Goal: Task Accomplishment & Management: Use online tool/utility

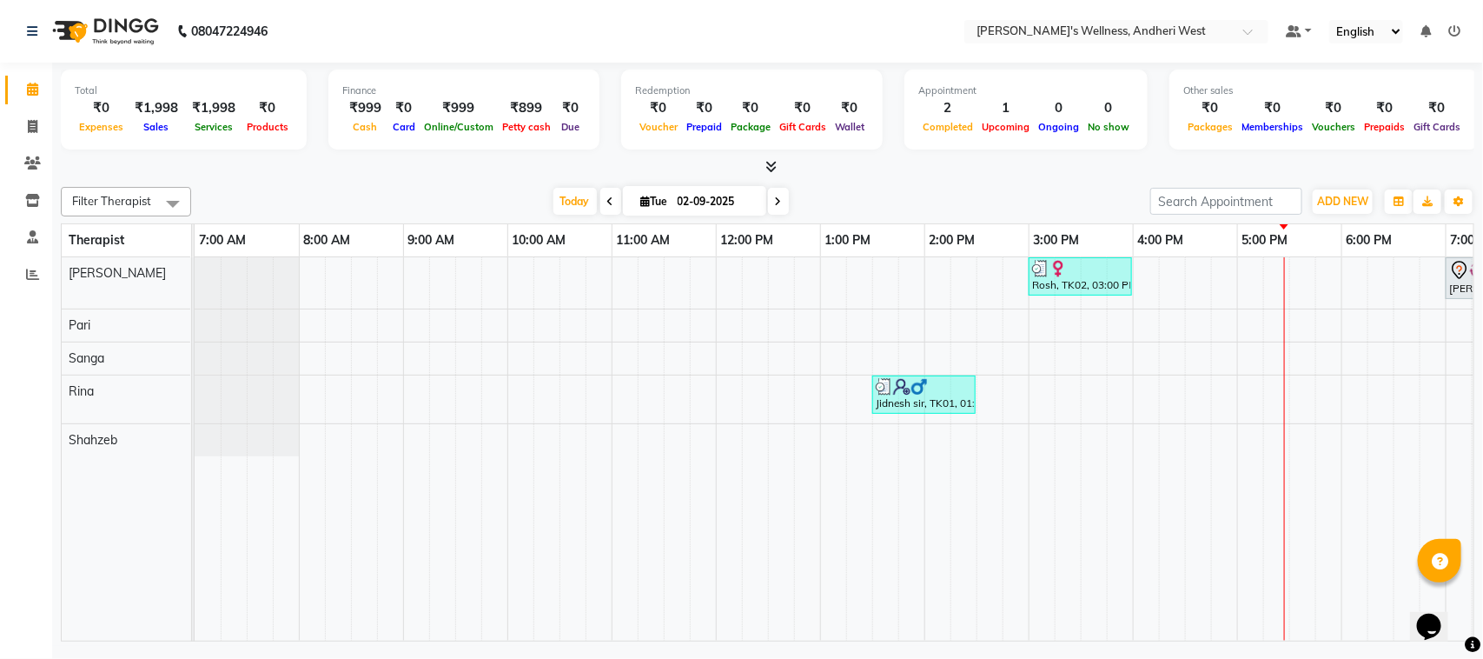
scroll to position [0, 301]
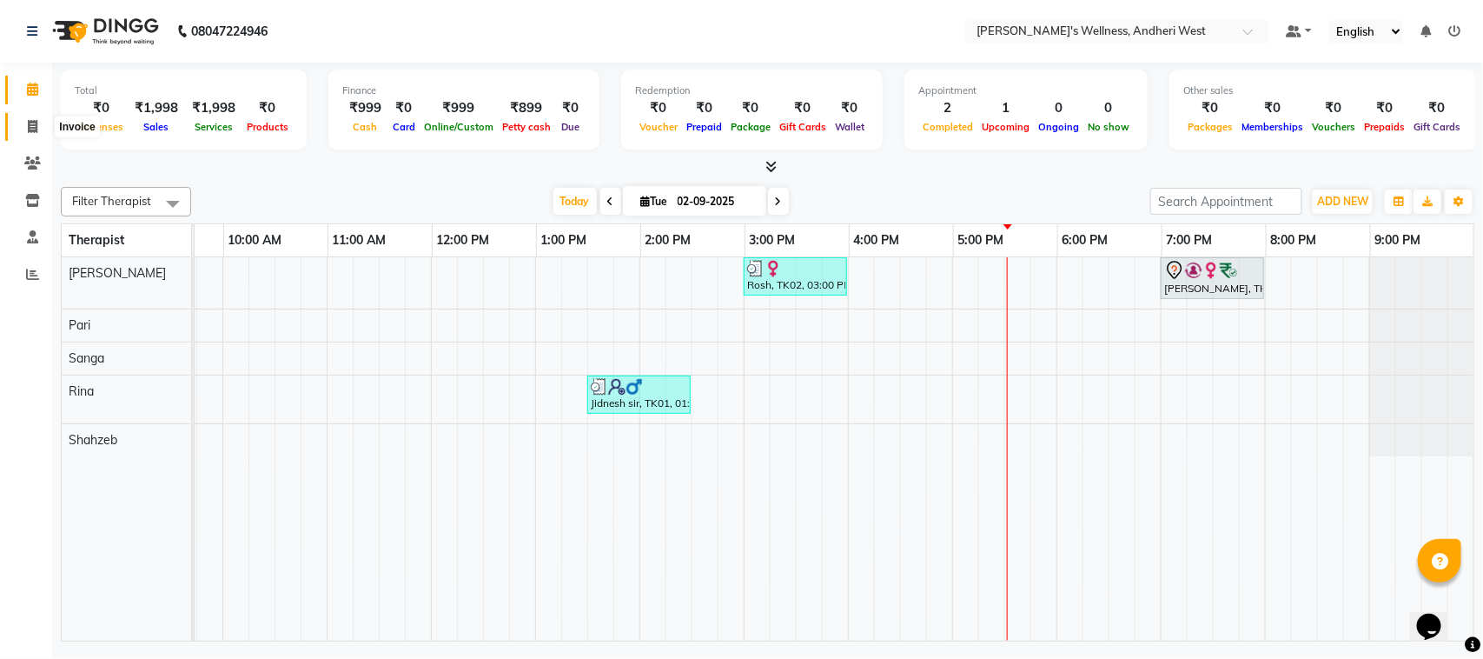
click at [33, 133] on span at bounding box center [32, 127] width 30 height 20
select select "service"
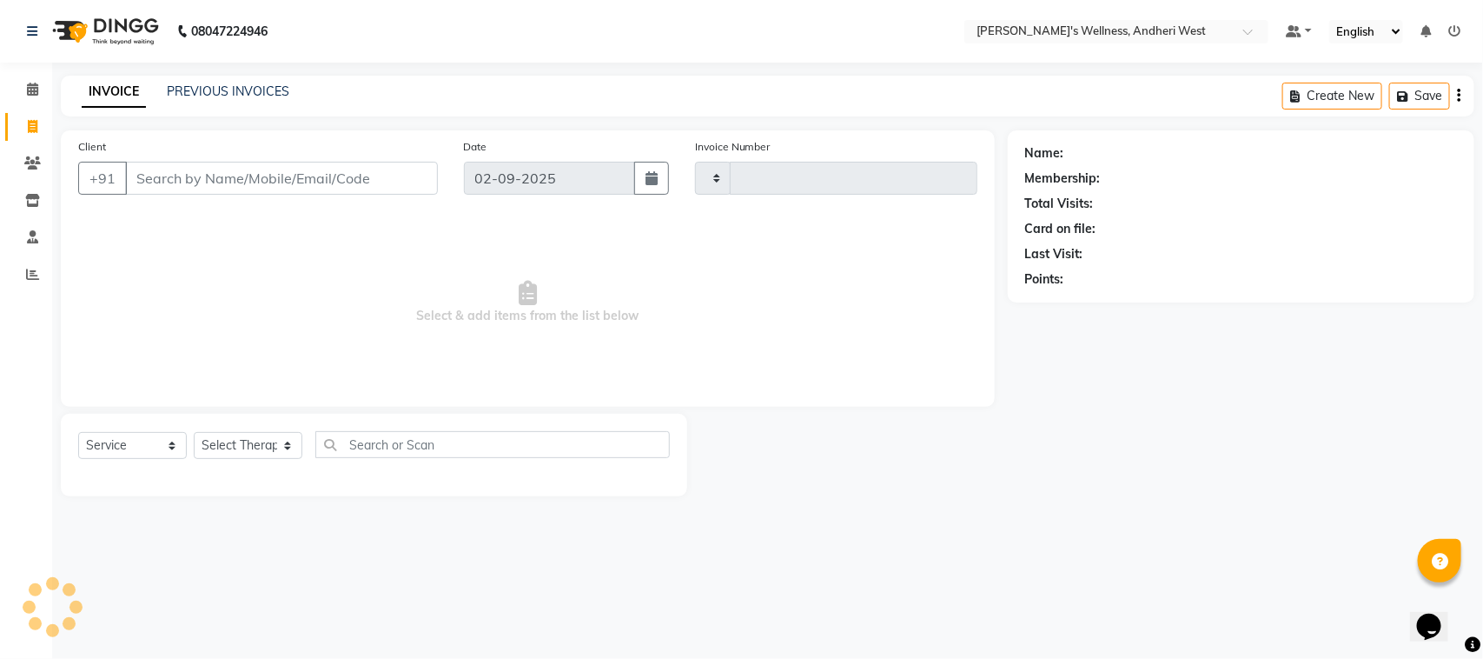
type input "0694"
select select "7384"
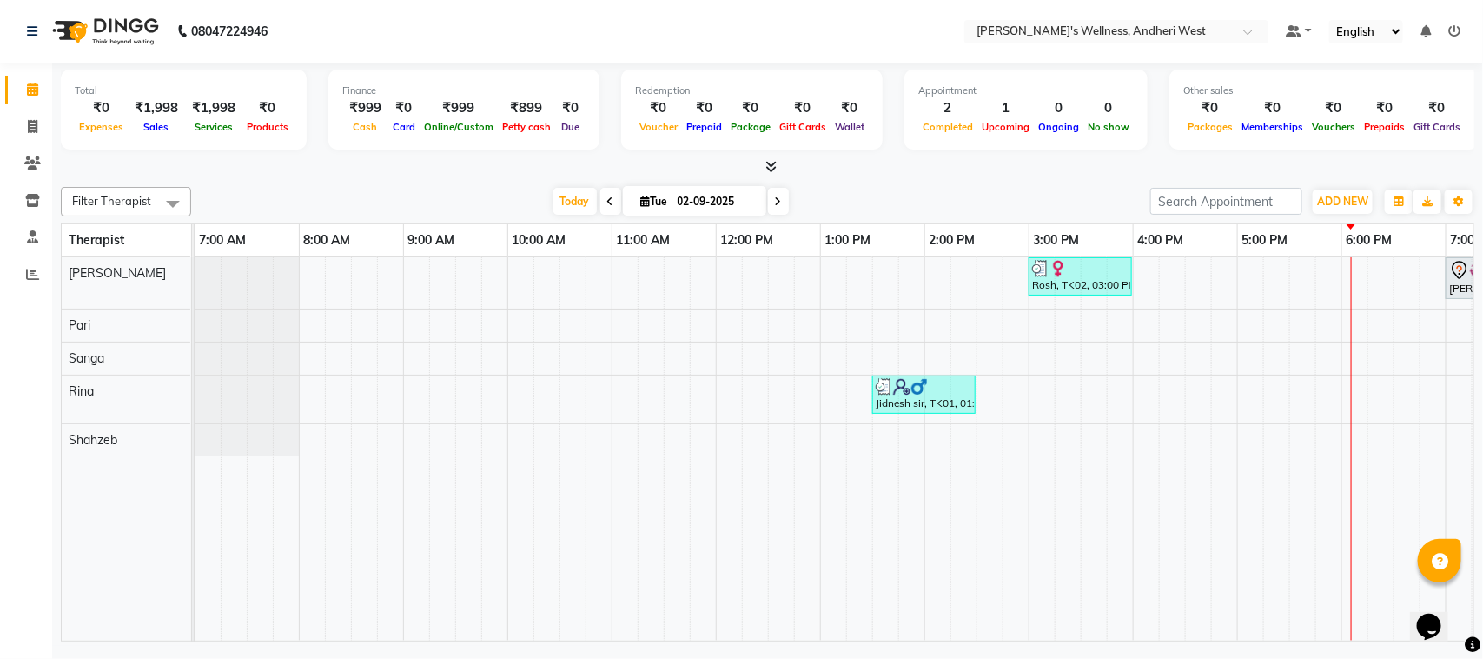
scroll to position [0, 284]
